Goal: Find specific page/section: Find specific page/section

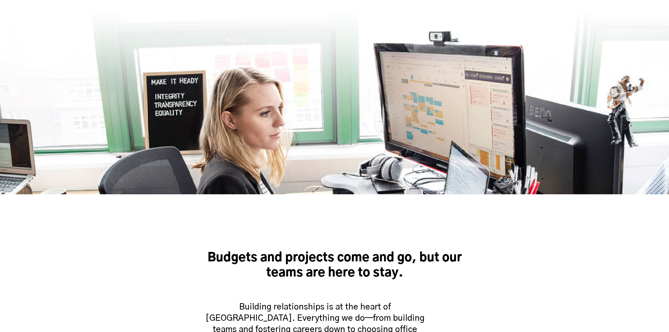
scroll to position [246, 0]
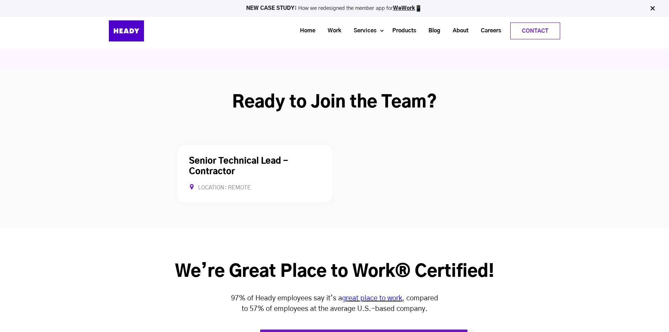
scroll to position [1791, 0]
click at [239, 145] on div "Senior Technical Lead - Contractor Location: Remote Contract Allows Remote" at bounding box center [255, 174] width 154 height 59
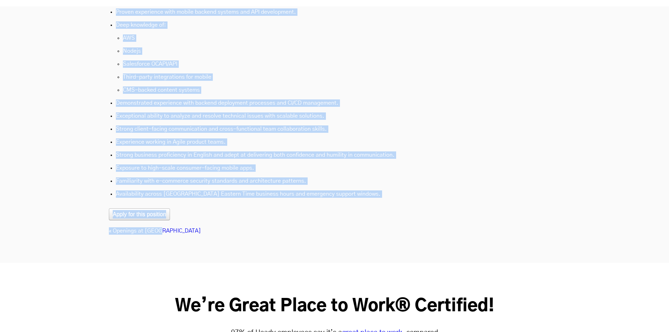
scroll to position [2353, 0]
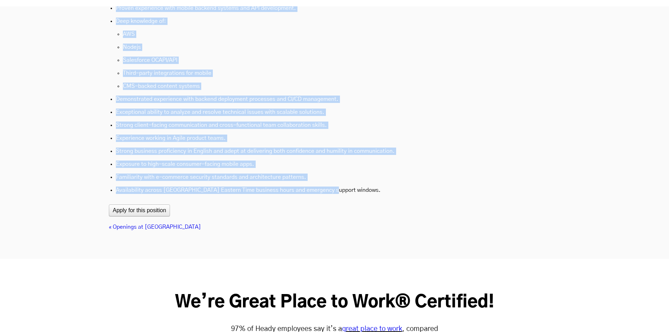
drag, startPoint x: 107, startPoint y: 90, endPoint x: 353, endPoint y: 146, distance: 252.0
copy div "Senior Technical Lead - Contractor Location: Remote Contract Allows Remote Abou…"
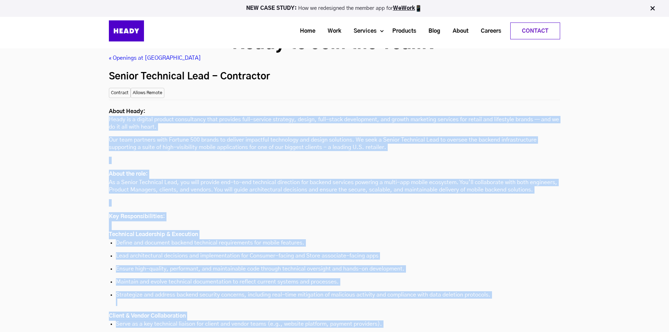
scroll to position [1756, 0]
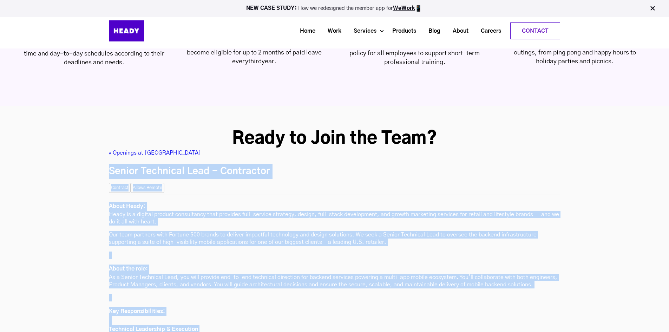
drag, startPoint x: 341, startPoint y: 185, endPoint x: 96, endPoint y: 123, distance: 253.6
copy div "Senior Technical Lead - Contractor Location: Remote Contract Allows Remote Abou…"
